Goal: Check status: Check status

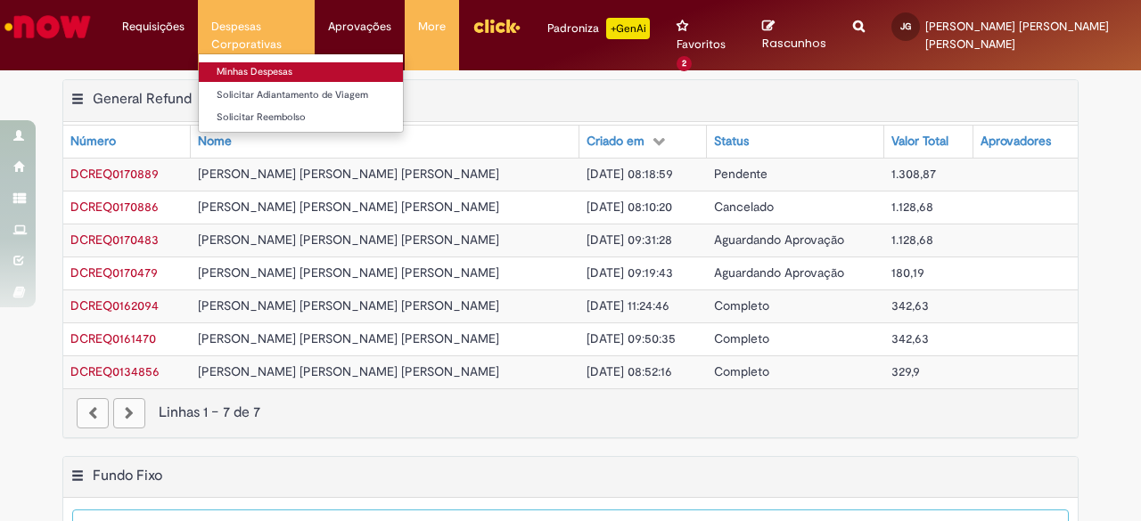
click at [267, 67] on link "Minhas Despesas" at bounding box center [301, 72] width 205 height 20
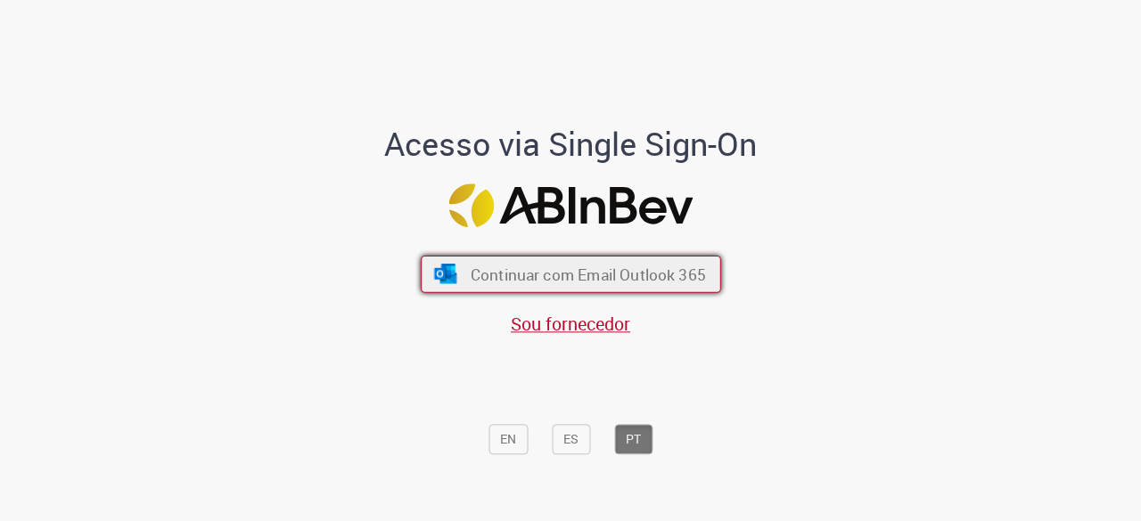
click at [563, 266] on span "Continuar com Email Outlook 365" at bounding box center [587, 275] width 235 height 20
click at [492, 268] on span "Continuar com Email Outlook 365" at bounding box center [587, 275] width 235 height 20
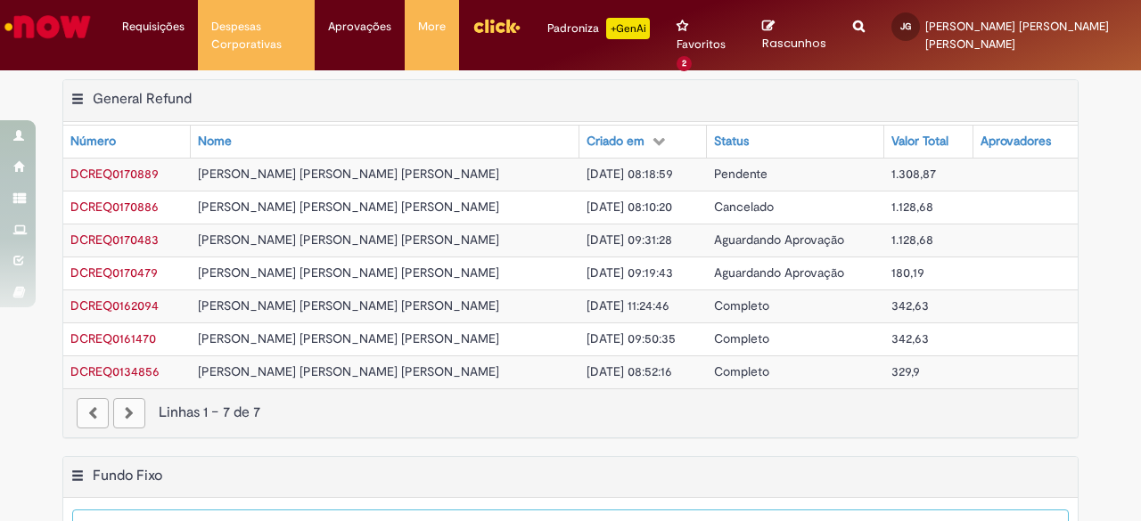
click at [353, 177] on span "Joao Pedro Sampaio Guimaraes" at bounding box center [348, 174] width 301 height 16
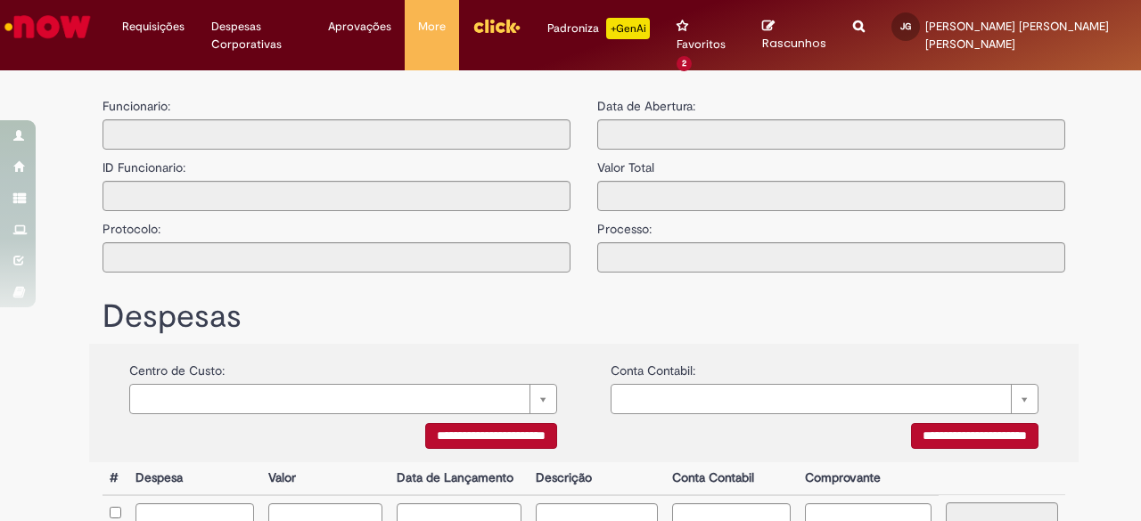
type input "**********"
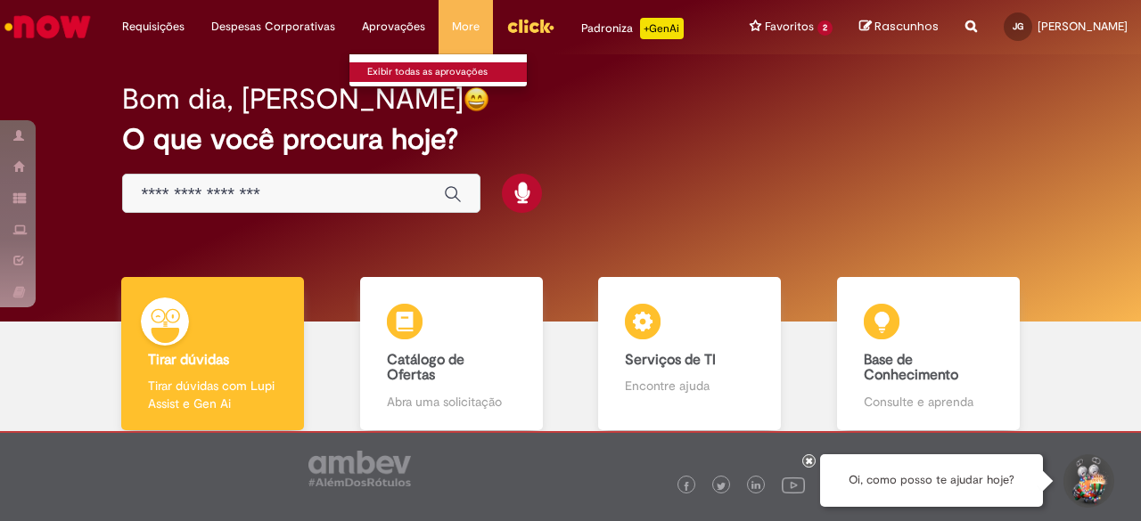
click at [385, 65] on link "Exibir todas as aprovações" at bounding box center [447, 72] width 196 height 20
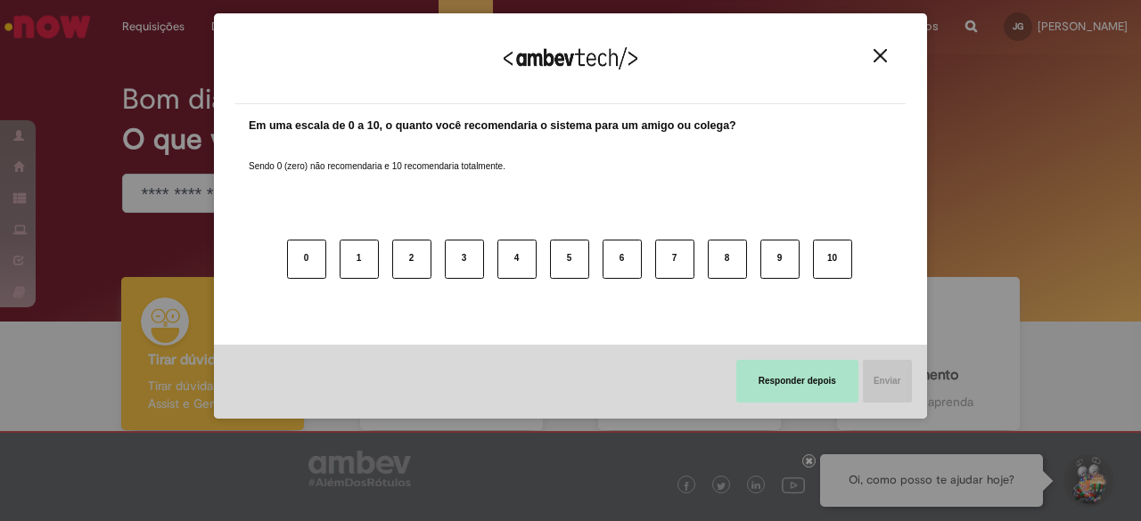
click at [850, 388] on button "Responder depois" at bounding box center [797, 381] width 122 height 43
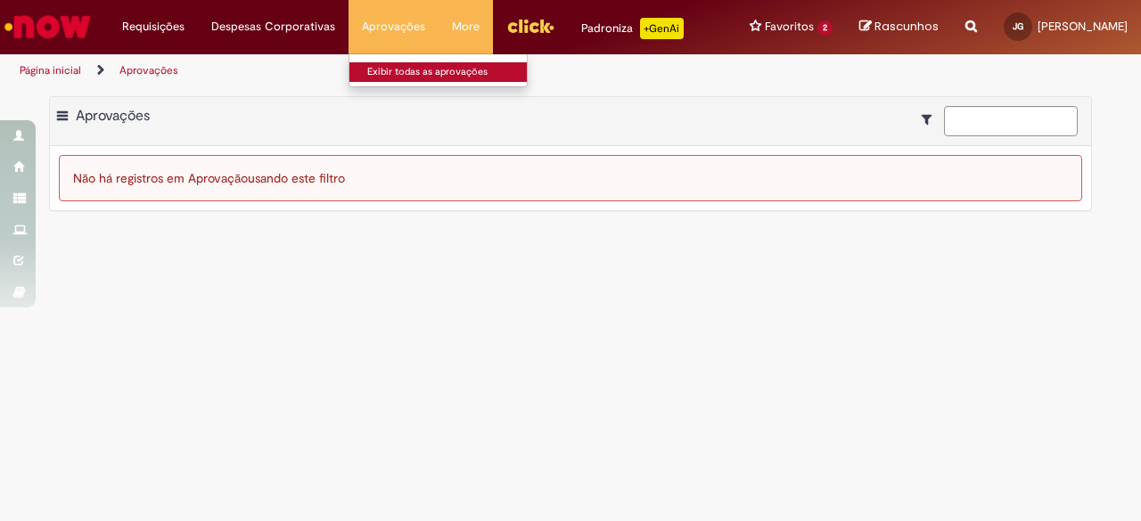
click at [393, 78] on link "Exibir todas as aprovações" at bounding box center [447, 72] width 196 height 20
click at [53, 26] on img "Ir para a Homepage" at bounding box center [48, 27] width 92 height 36
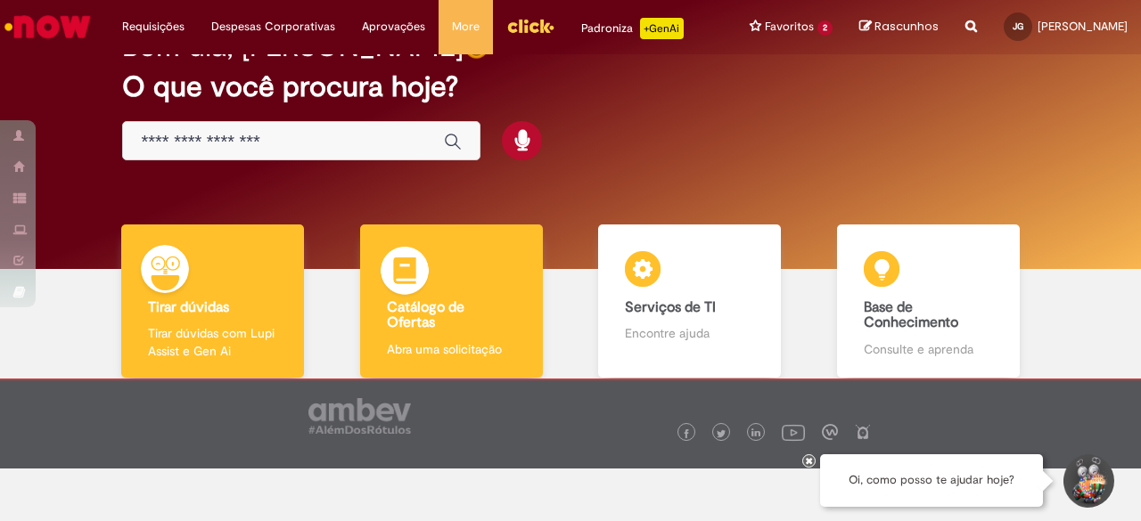
scroll to position [89, 0]
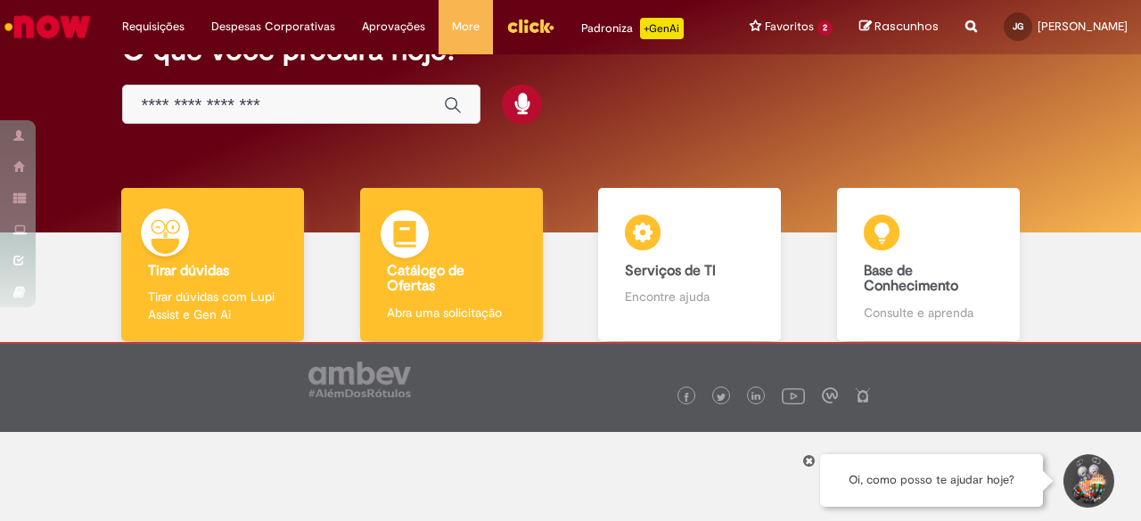
click at [426, 260] on img at bounding box center [404, 236] width 53 height 53
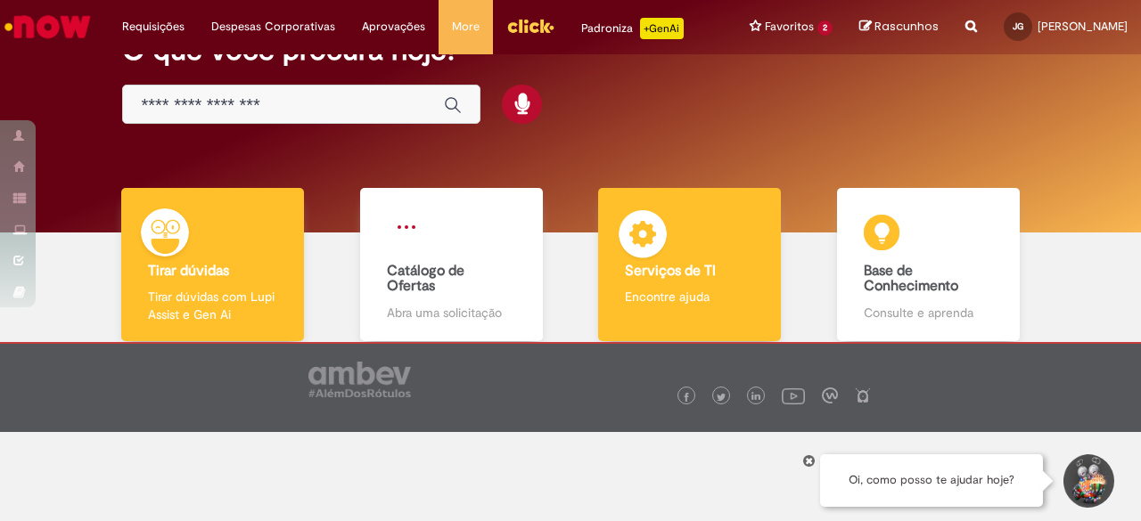
click at [618, 241] on img at bounding box center [642, 236] width 53 height 53
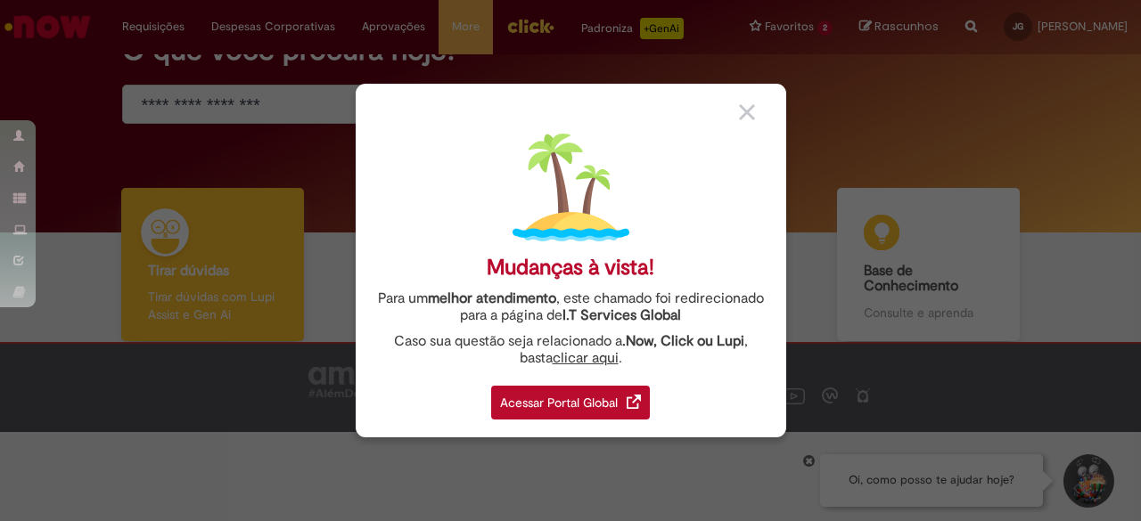
click at [586, 413] on div "Acessar Portal Global" at bounding box center [570, 403] width 159 height 34
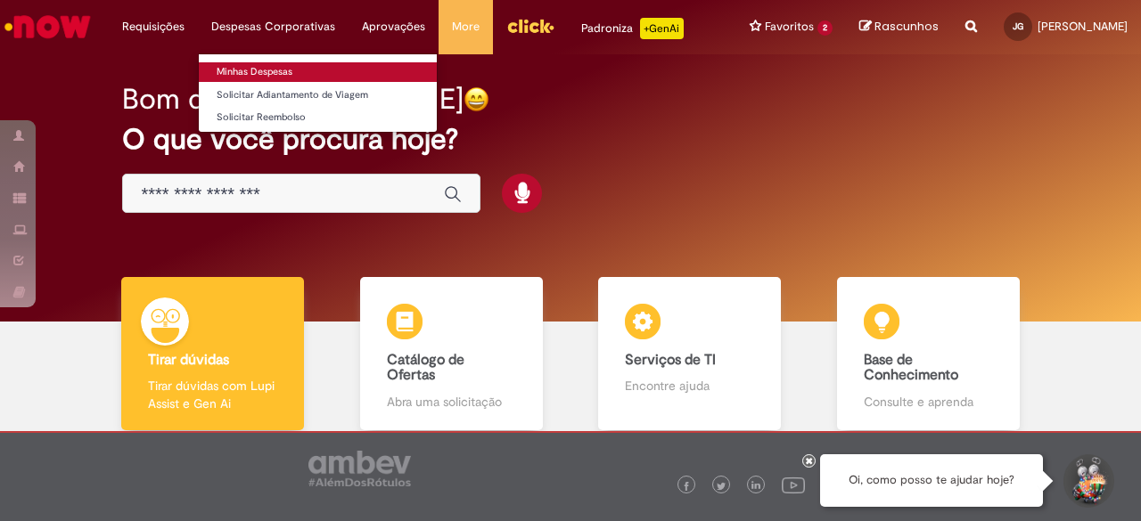
click at [276, 78] on link "Minhas Despesas" at bounding box center [318, 72] width 238 height 20
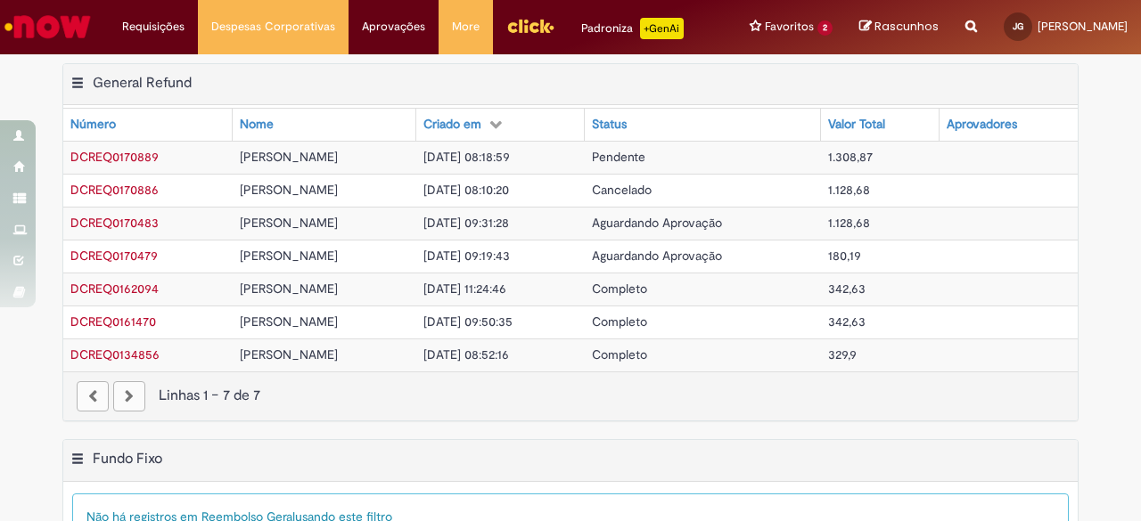
click at [293, 165] on span "[PERSON_NAME]" at bounding box center [289, 157] width 98 height 16
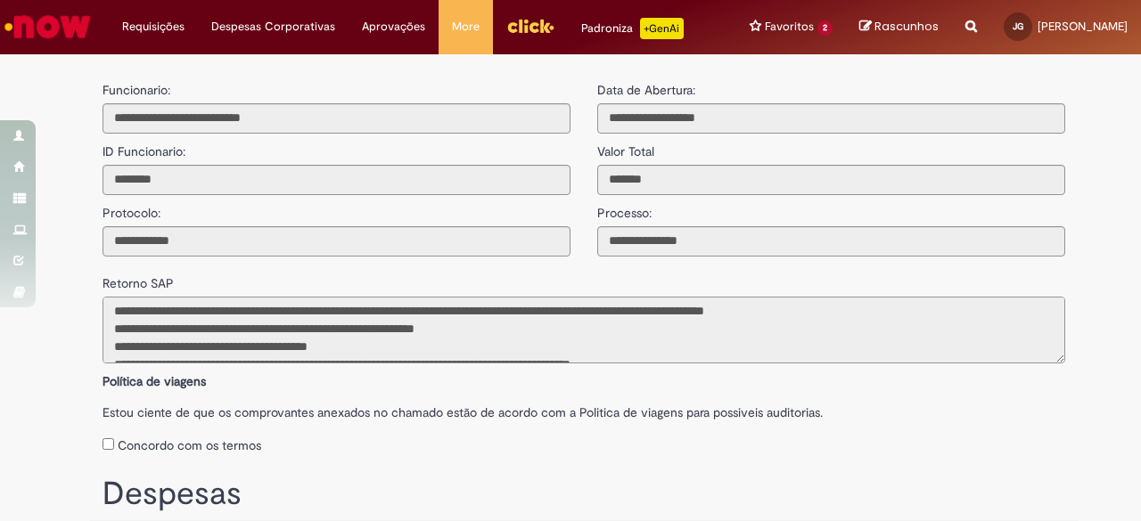
click at [259, 334] on textarea at bounding box center [583, 330] width 962 height 67
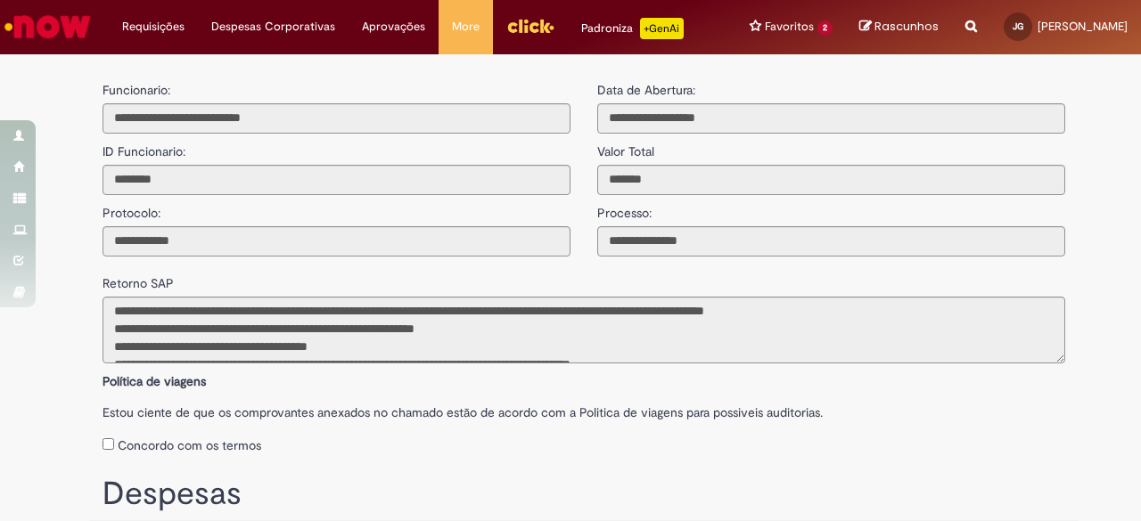
click at [652, 421] on label "Estou ciente de que os comprovantes anexados no chamado estão de acordo com a P…" at bounding box center [583, 408] width 962 height 27
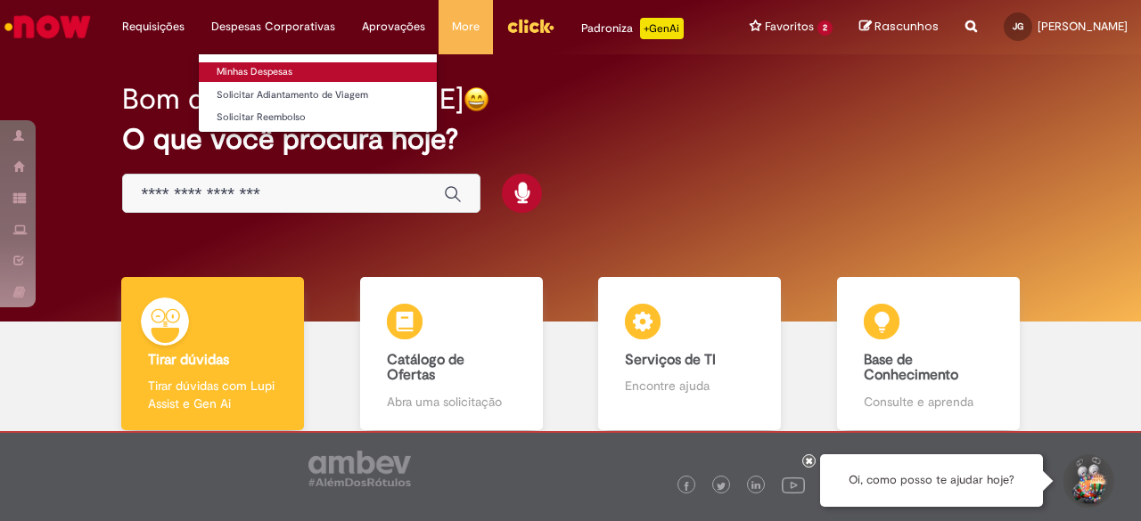
click at [253, 74] on link "Minhas Despesas" at bounding box center [318, 72] width 238 height 20
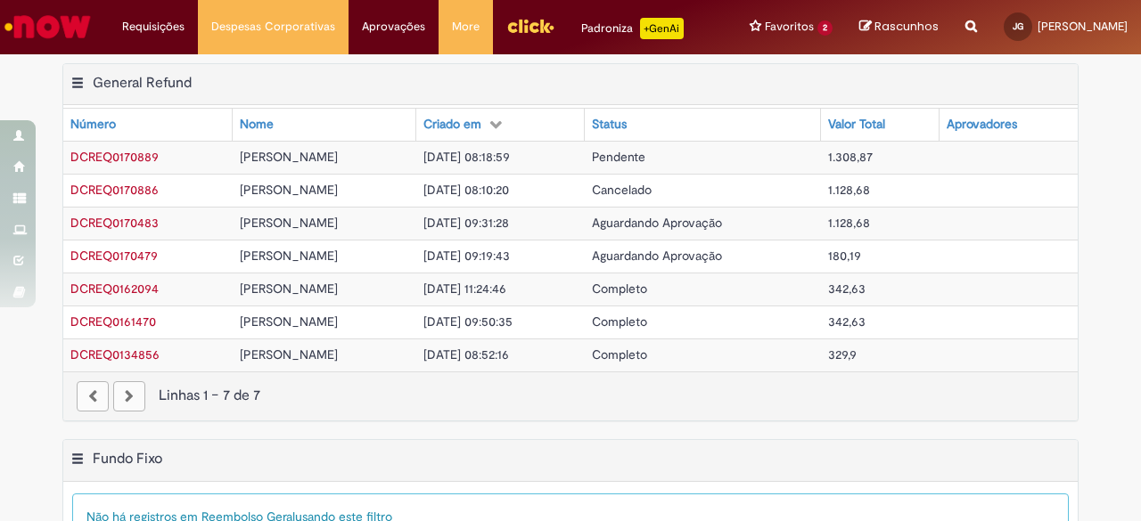
click at [416, 170] on td "[PERSON_NAME]" at bounding box center [325, 157] width 184 height 33
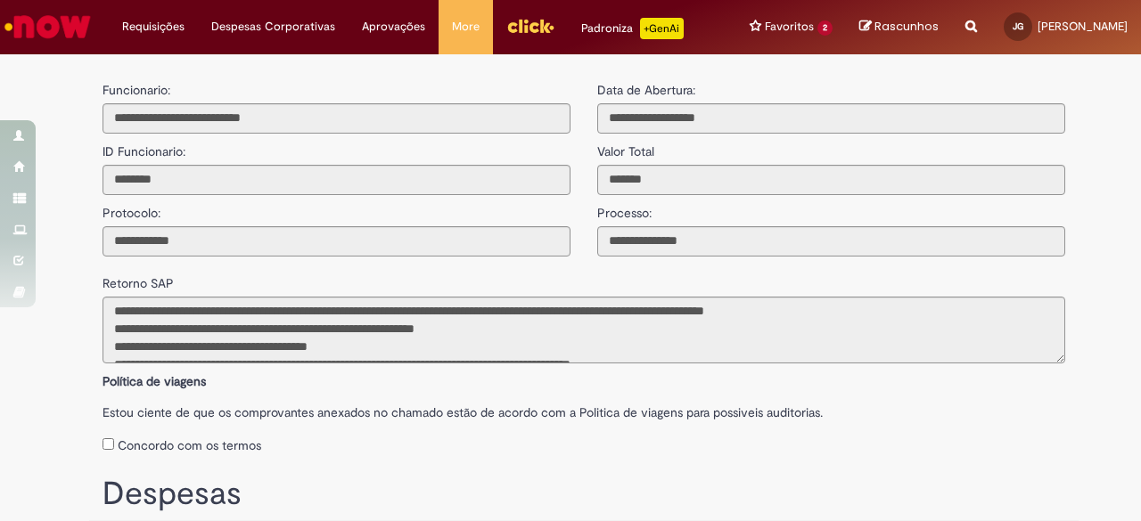
click at [683, 226] on div "**********" at bounding box center [831, 164] width 495 height 184
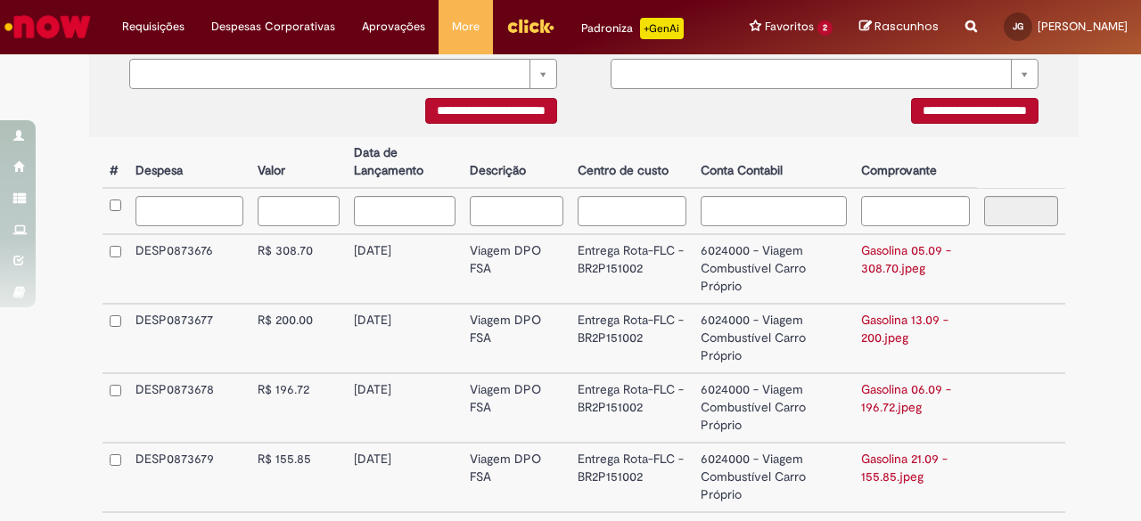
scroll to position [503, 0]
drag, startPoint x: 662, startPoint y: 292, endPoint x: 577, endPoint y: 291, distance: 84.7
click at [577, 291] on td "Entrega Rota-FLC - BR2P151002" at bounding box center [632, 268] width 124 height 70
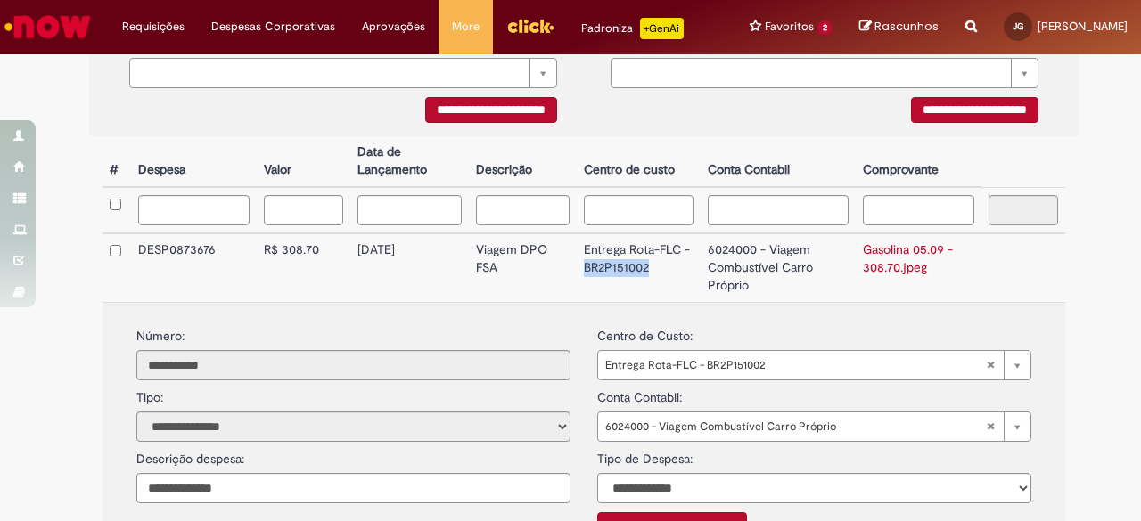
copy td "BR2P151002"
click at [577, 160] on th "Centro de custo" at bounding box center [639, 161] width 124 height 51
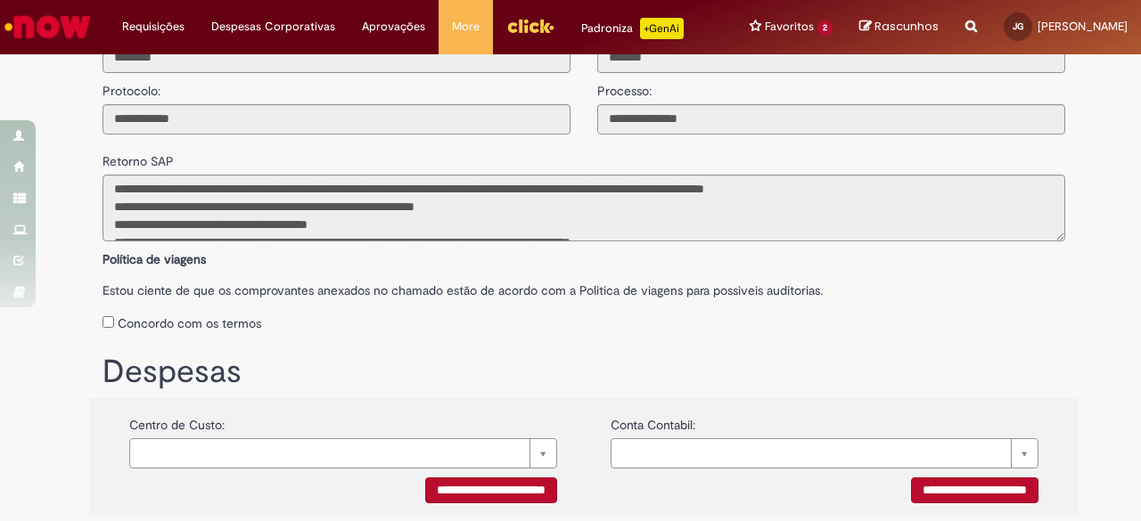
scroll to position [45, 0]
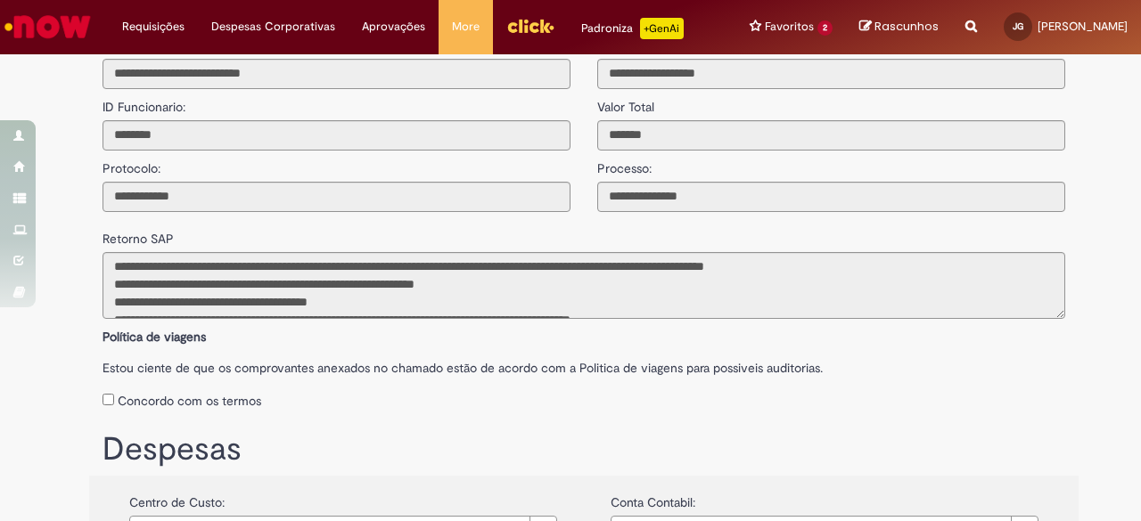
click at [12, 11] on img "Ir para a Homepage" at bounding box center [48, 27] width 92 height 36
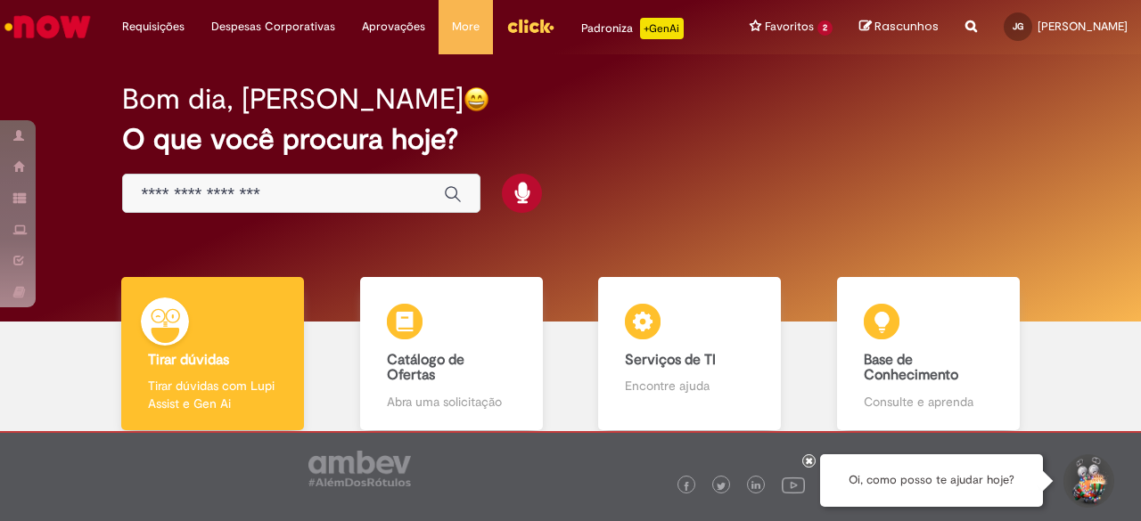
scroll to position [116, 0]
